Goal: Submit feedback/report problem

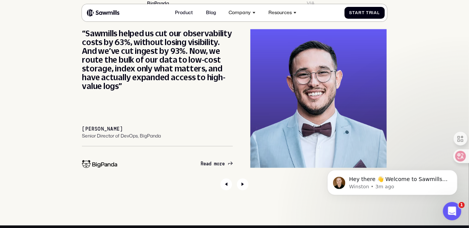
scroll to position [2267, 0]
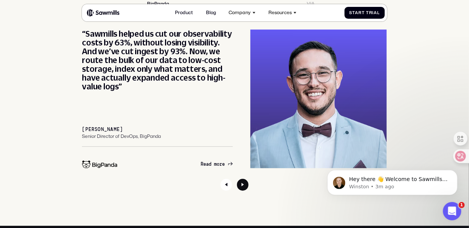
click at [240, 186] on icon "Next slide" at bounding box center [243, 185] width 12 height 12
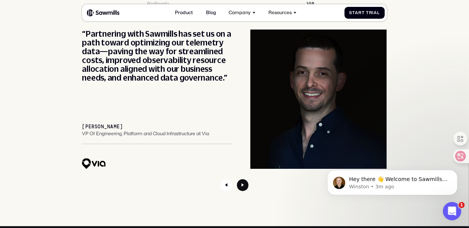
click at [240, 186] on icon "Next slide" at bounding box center [243, 185] width 12 height 12
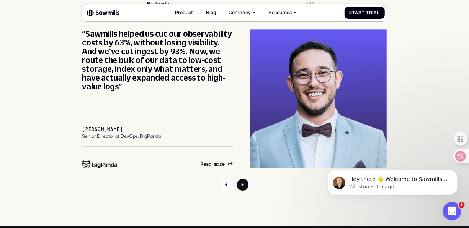
click at [240, 186] on icon "Next slide" at bounding box center [243, 185] width 12 height 12
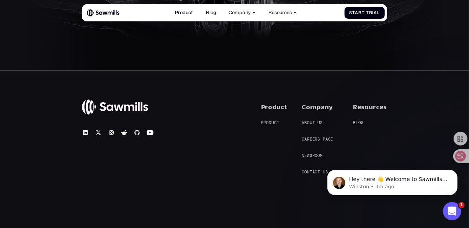
scroll to position [2681, 0]
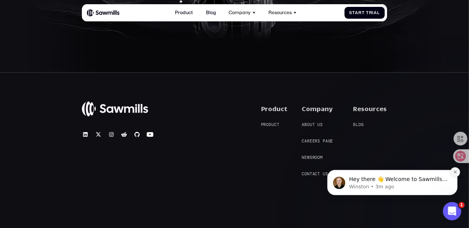
click at [455, 173] on icon "Dismiss notification" at bounding box center [455, 172] width 4 height 4
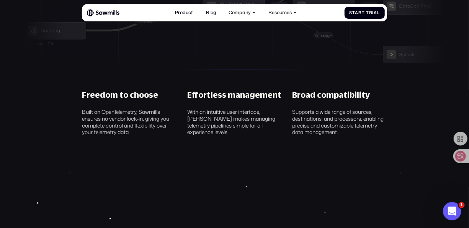
scroll to position [1957, 0]
